Goal: Contribute content

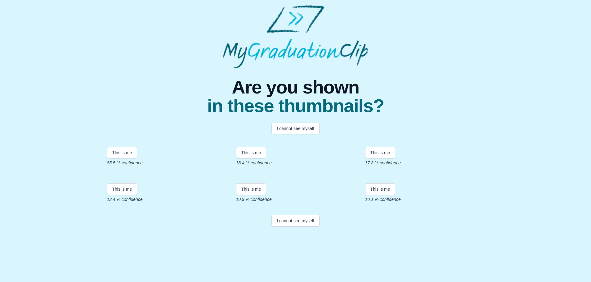
scroll to position [86, 0]
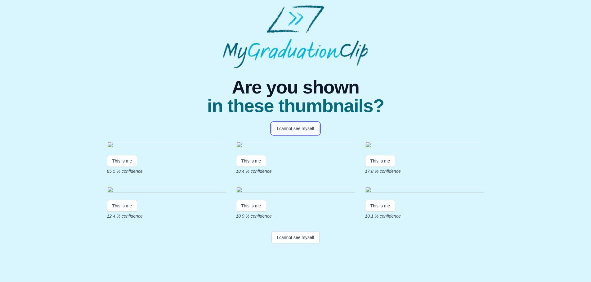
click at [292, 123] on button "I cannot see myself" at bounding box center [295, 129] width 48 height 12
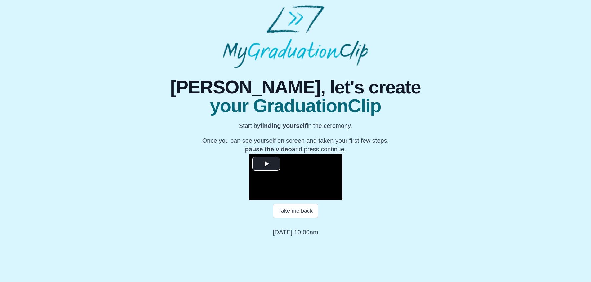
scroll to position [62, 0]
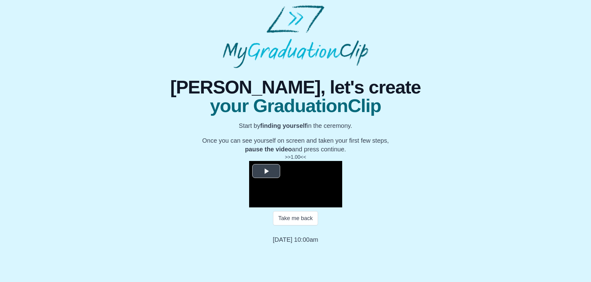
click at [266, 171] on span "Video Player" at bounding box center [266, 171] width 0 height 0
click at [297, 208] on div "Loaded : 0% 35:37 00:04 Progress : 0%" at bounding box center [302, 202] width 56 height 9
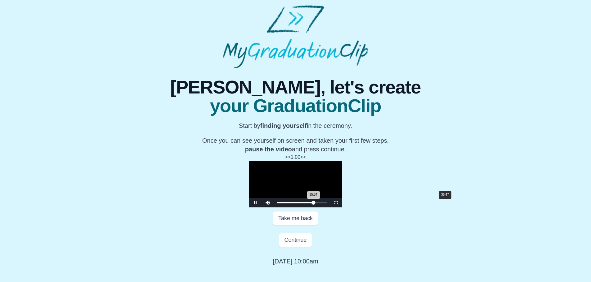
click at [297, 208] on div "Loaded : 0% 36:47 35:34 Progress : 0%" at bounding box center [302, 202] width 56 height 9
click at [297, 208] on div "Loaded : 0% 43:31 43:31 Progress : 0%" at bounding box center [302, 202] width 56 height 9
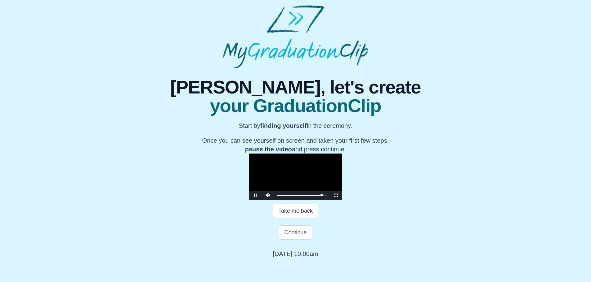
click at [258, 222] on div "Take me back" at bounding box center [295, 211] width 295 height 22
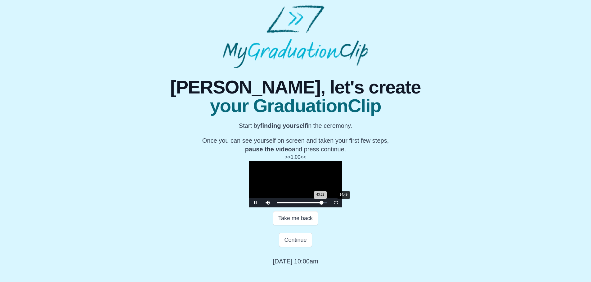
click at [297, 204] on div "14:49" at bounding box center [344, 203] width 0 height 2
click at [274, 208] on div "Loaded : 0% 10:48 15:00 Progress : 0%" at bounding box center [302, 202] width 56 height 9
click at [274, 208] on div "Loaded : 0% 06:48 06:48 Progress : 0%" at bounding box center [302, 202] width 56 height 9
click at [274, 208] on div "Loaded : 0% 04:00 06:49 Progress : 0%" at bounding box center [302, 202] width 56 height 9
click at [274, 208] on div "Loaded : 0% 02:06 04:01 Progress : 0%" at bounding box center [302, 202] width 56 height 9
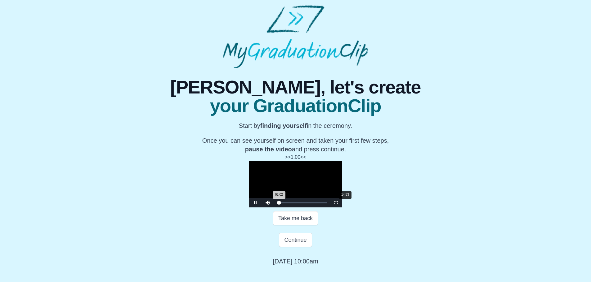
click at [277, 204] on div "Loaded : 0% 14:53 02:02 Progress : 0%" at bounding box center [302, 203] width 50 height 2
click at [297, 204] on div "17:28" at bounding box center [357, 203] width 0 height 2
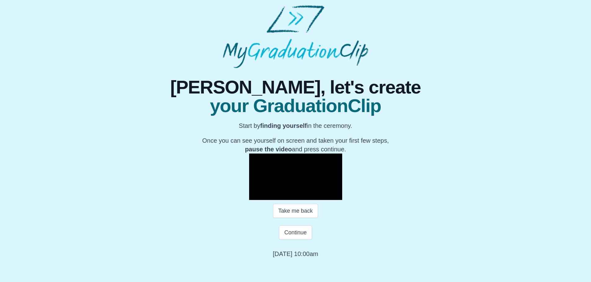
click at [297, 170] on video "Video Player" at bounding box center [295, 177] width 93 height 47
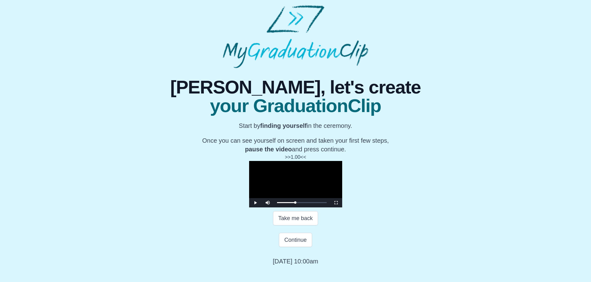
scroll to position [83, 0]
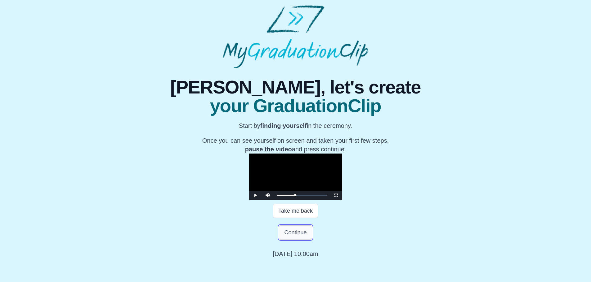
click at [292, 240] on button "Continue" at bounding box center [295, 233] width 33 height 14
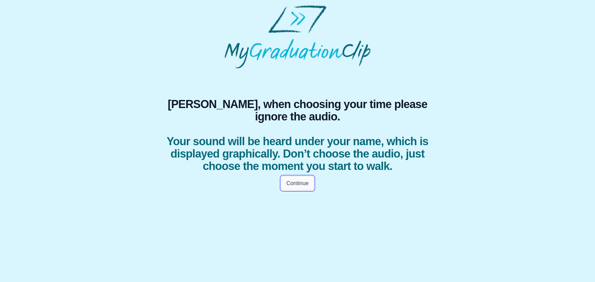
click at [290, 191] on button "Continue" at bounding box center [297, 183] width 33 height 14
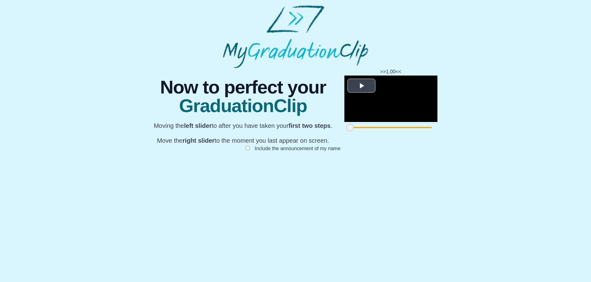
scroll to position [47, 0]
click at [297, 86] on span "Video Player" at bounding box center [361, 86] width 0 height 0
click at [297, 122] on video "Video Player" at bounding box center [390, 99] width 93 height 47
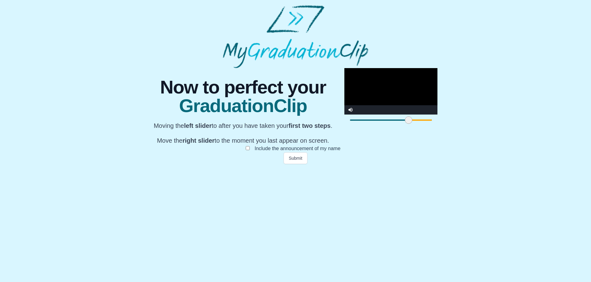
drag, startPoint x: 170, startPoint y: 254, endPoint x: 229, endPoint y: 254, distance: 58.6
click at [297, 124] on span at bounding box center [408, 120] width 7 height 7
click at [297, 115] on video "Video Player" at bounding box center [390, 91] width 93 height 47
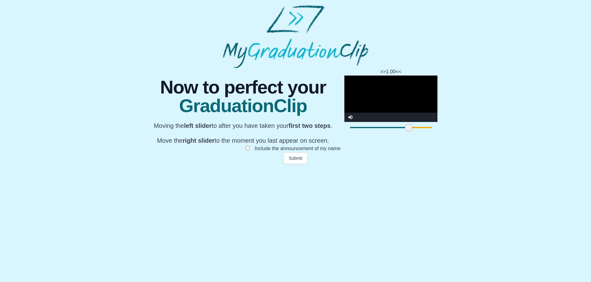
click at [297, 122] on video "Video Player" at bounding box center [390, 99] width 93 height 47
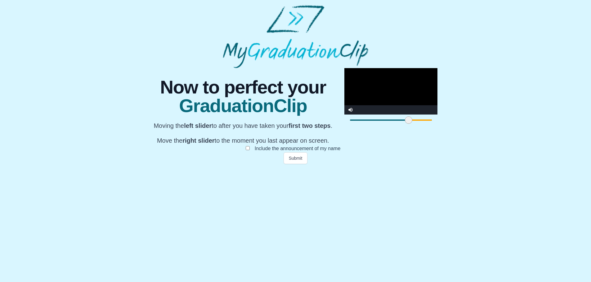
click at [297, 115] on video "Video Player" at bounding box center [390, 91] width 93 height 47
drag, startPoint x: 421, startPoint y: 252, endPoint x: 417, endPoint y: 254, distance: 3.7
click at [297, 124] on span at bounding box center [599, 120] width 7 height 7
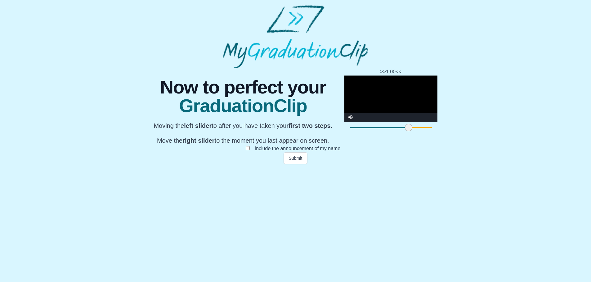
click at [297, 122] on video "Video Player" at bounding box center [390, 99] width 93 height 47
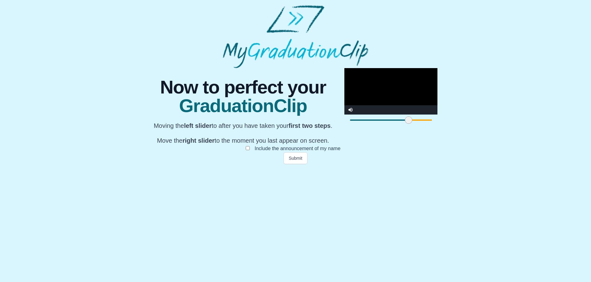
click at [297, 115] on video "Video Player" at bounding box center [390, 91] width 93 height 47
click at [297, 124] on span at bounding box center [408, 120] width 7 height 7
click at [297, 124] on span at bounding box center [600, 120] width 7 height 7
click at [297, 164] on button "Submit" at bounding box center [295, 159] width 24 height 12
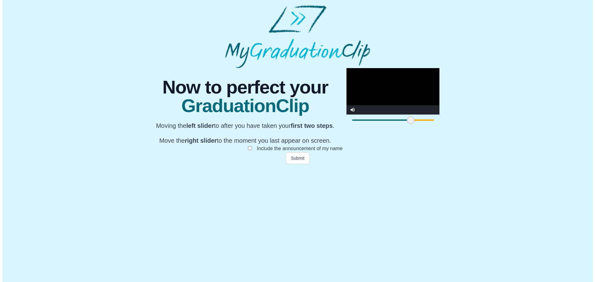
scroll to position [0, 0]
